Goal: Task Accomplishment & Management: Manage account settings

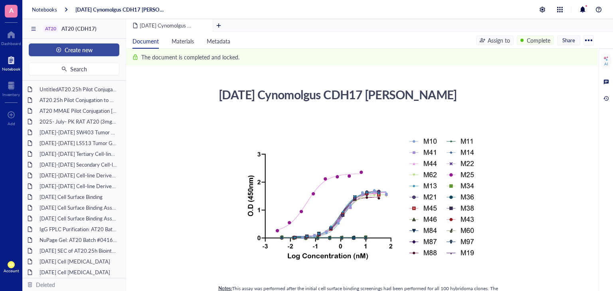
scroll to position [290, 0]
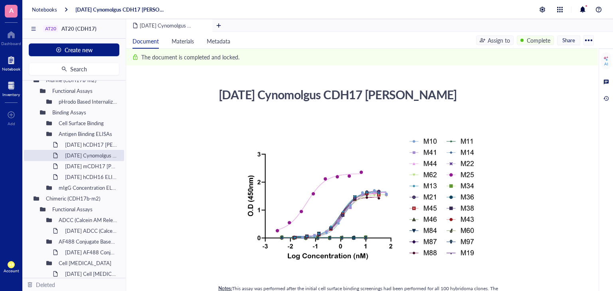
click at [8, 85] on div at bounding box center [11, 85] width 18 height 13
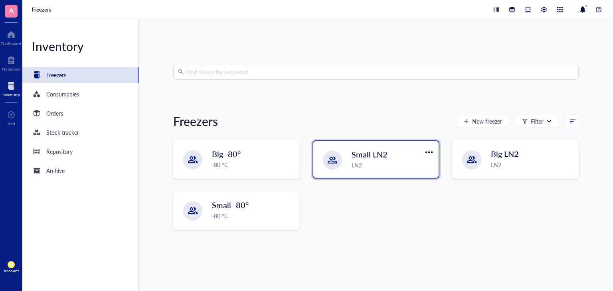
click at [352, 156] on span "Small LN2" at bounding box center [369, 154] width 36 height 11
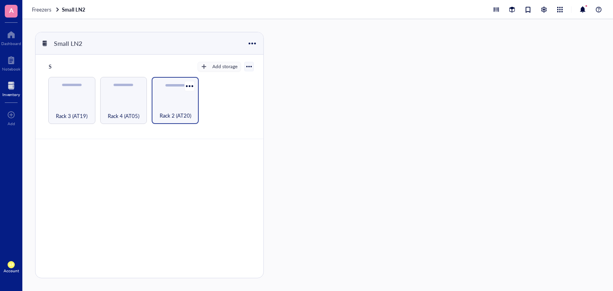
click at [172, 102] on div "Rack 2 (AT20)" at bounding box center [175, 111] width 39 height 18
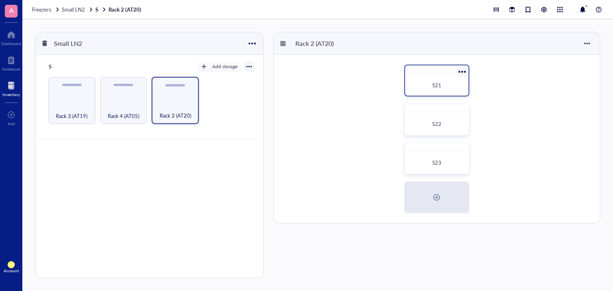
click at [430, 91] on div "S21" at bounding box center [436, 86] width 57 height 18
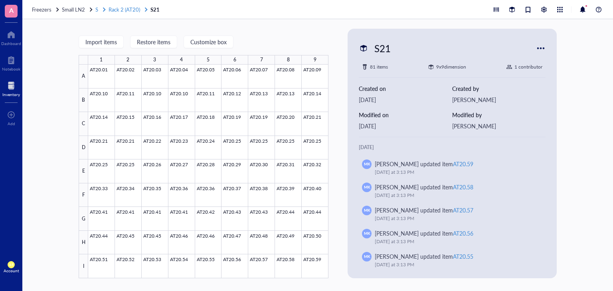
click at [127, 9] on span "Rack 2 (AT20)" at bounding box center [124, 10] width 32 height 8
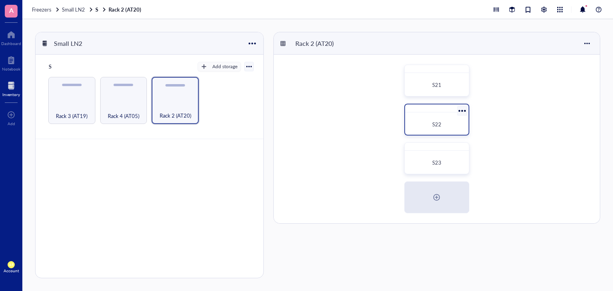
click at [445, 130] on div "S22" at bounding box center [436, 125] width 57 height 18
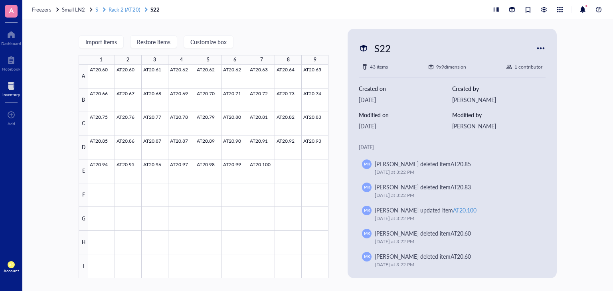
click at [129, 6] on span "Rack 2 (AT20)" at bounding box center [124, 10] width 32 height 8
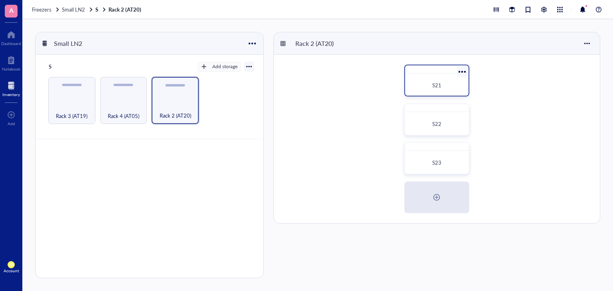
click at [448, 79] on div "S21" at bounding box center [436, 86] width 57 height 18
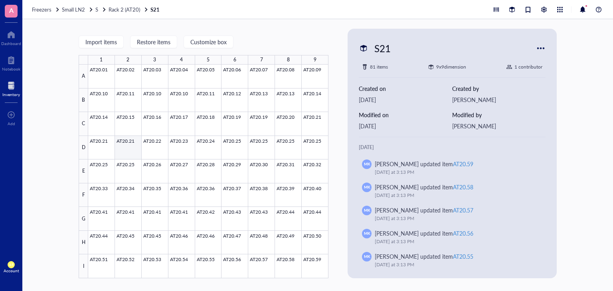
click at [132, 143] on div at bounding box center [208, 172] width 240 height 214
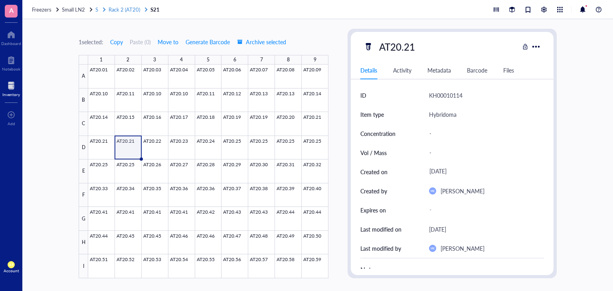
click at [124, 8] on span "Rack 2 (AT20)" at bounding box center [124, 10] width 32 height 8
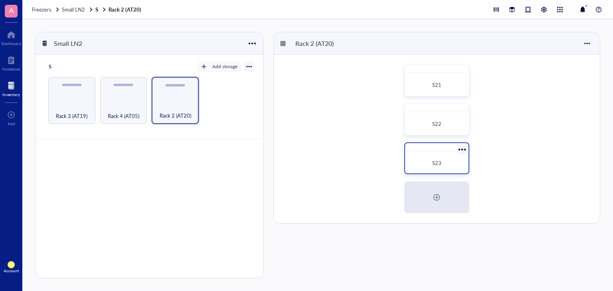
click at [432, 152] on div "S23" at bounding box center [436, 158] width 65 height 32
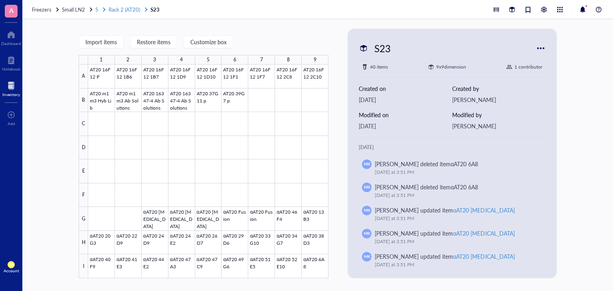
click at [126, 6] on span "Rack 2 (AT20)" at bounding box center [124, 10] width 32 height 8
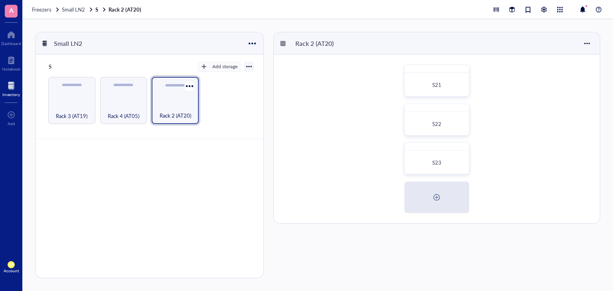
click at [171, 94] on div "Rack 2 (AT20)" at bounding box center [175, 100] width 47 height 47
click at [449, 133] on div "S22" at bounding box center [436, 120] width 65 height 32
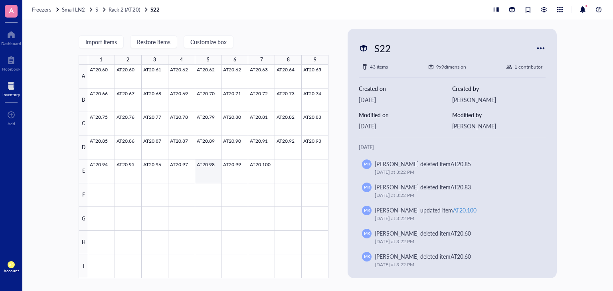
click at [217, 163] on div at bounding box center [208, 172] width 240 height 214
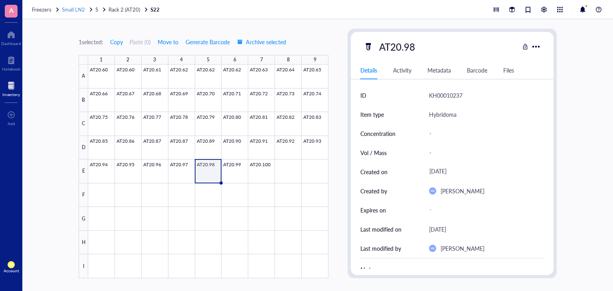
click at [72, 10] on span "Small LN2" at bounding box center [73, 10] width 23 height 8
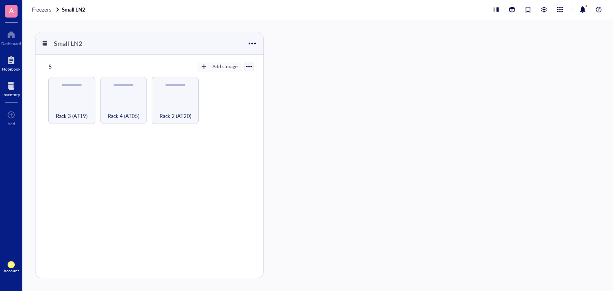
click at [11, 64] on div at bounding box center [11, 60] width 18 height 13
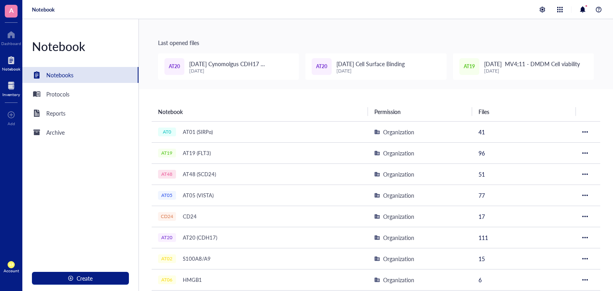
click at [9, 87] on div at bounding box center [11, 85] width 18 height 13
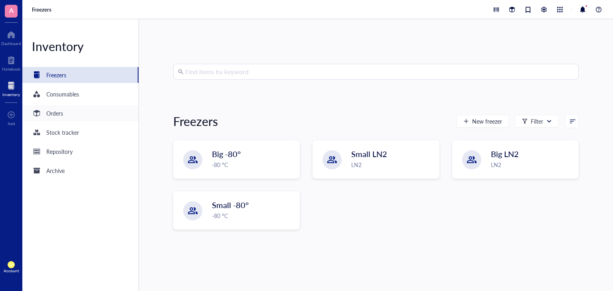
click at [63, 113] on div "Orders" at bounding box center [54, 113] width 17 height 9
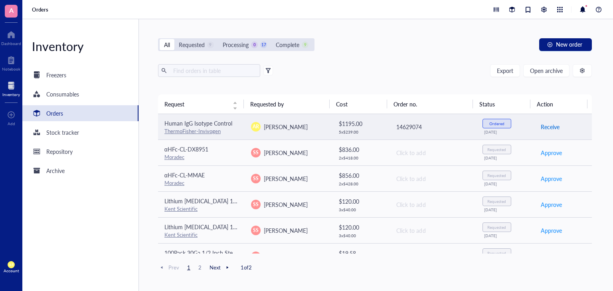
click at [541, 126] on span "Receive" at bounding box center [549, 126] width 19 height 9
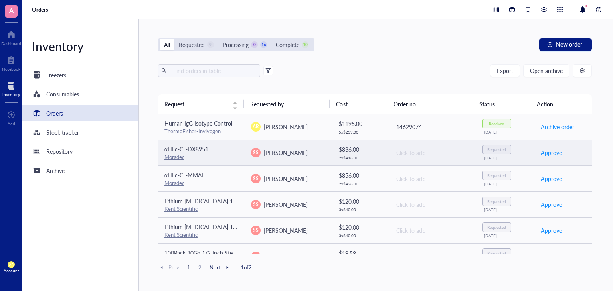
click at [209, 150] on div "αHFc-CL-DX8951" at bounding box center [201, 149] width 74 height 9
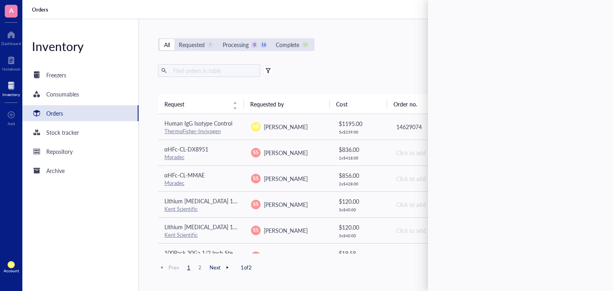
click at [365, 39] on div "All Requested 9 Processing 0 16 Complete 10 New order" at bounding box center [375, 44] width 434 height 13
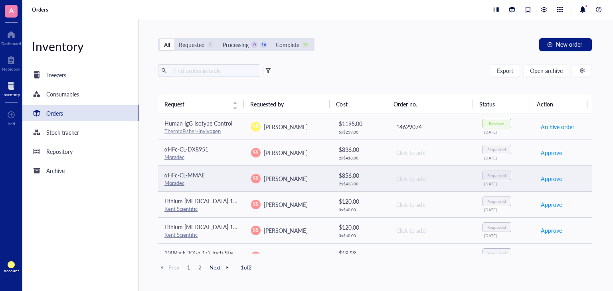
click at [189, 174] on span "αHFc-CL-MMAE" at bounding box center [184, 175] width 40 height 8
